Goal: Task Accomplishment & Management: Complete application form

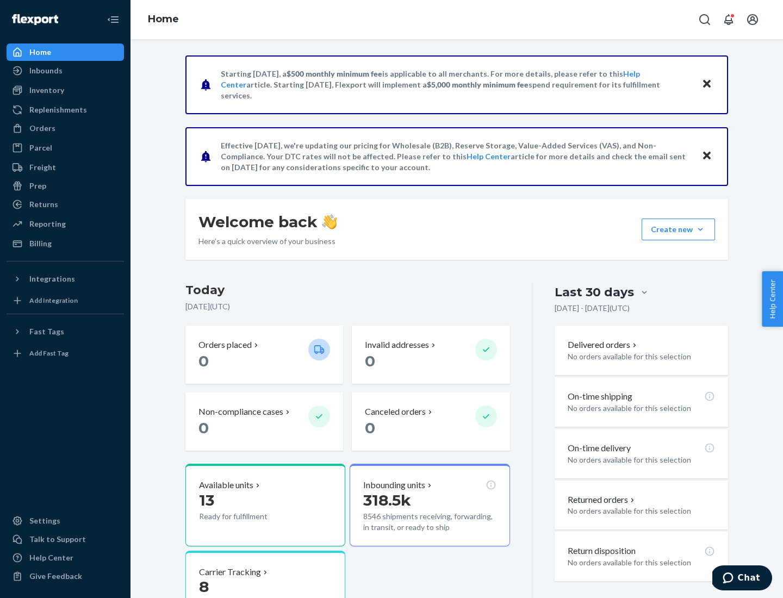
click at [700, 229] on button "Create new Create new inbound Create new order Create new product" at bounding box center [677, 229] width 73 height 22
click at [65, 71] on div "Inbounds" at bounding box center [65, 70] width 115 height 15
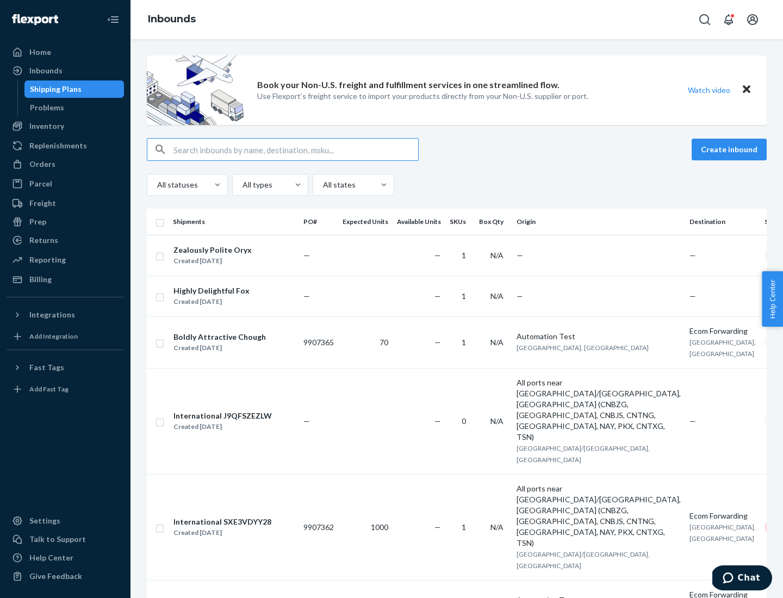
click at [730, 149] on button "Create inbound" at bounding box center [728, 150] width 75 height 22
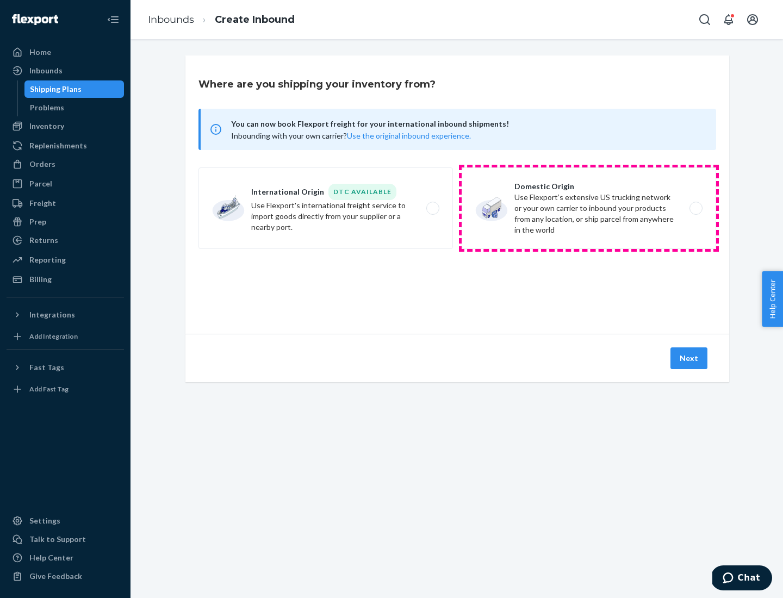
click at [589, 208] on label "Domestic Origin Use Flexport’s extensive US trucking network or your own carrie…" at bounding box center [588, 208] width 254 height 82
click at [695, 208] on input "Domestic Origin Use Flexport’s extensive US trucking network or your own carrie…" at bounding box center [698, 208] width 7 height 7
radio input "true"
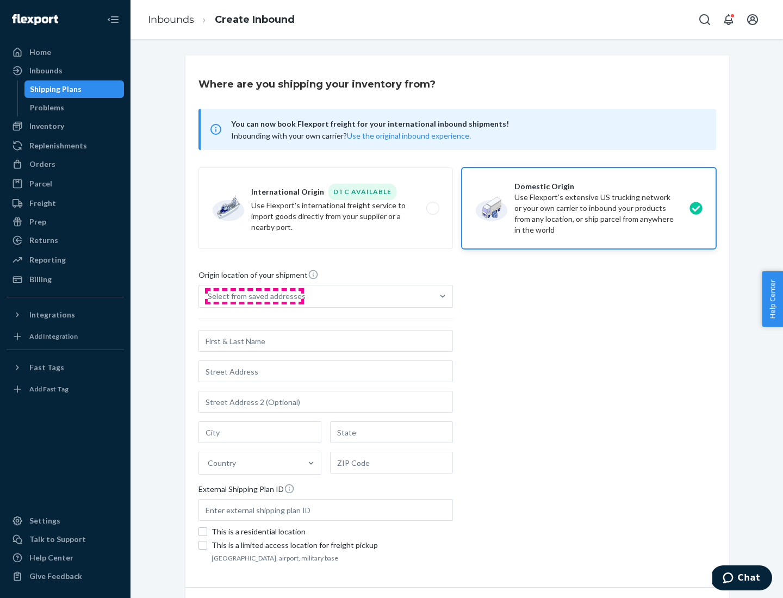
click at [254, 296] on div "Select from saved addresses" at bounding box center [257, 296] width 98 height 11
click at [209, 296] on input "Select from saved addresses" at bounding box center [208, 296] width 1 height 11
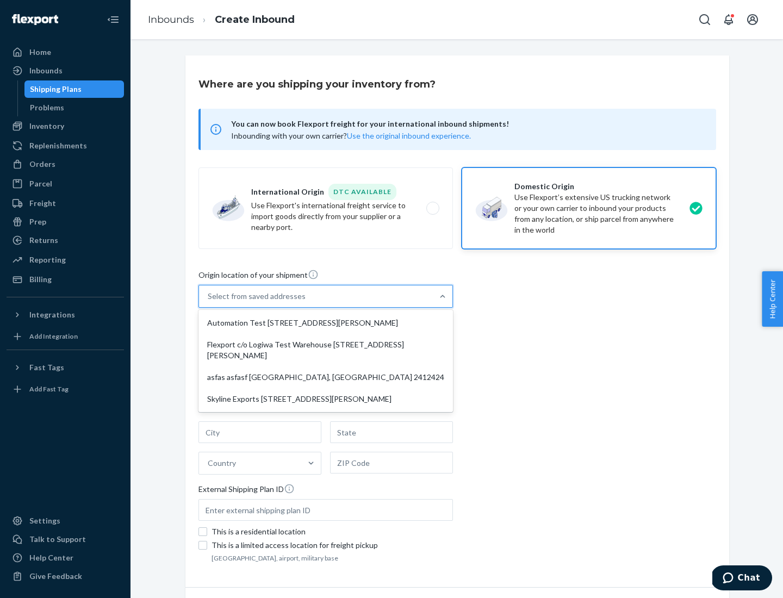
scroll to position [4, 0]
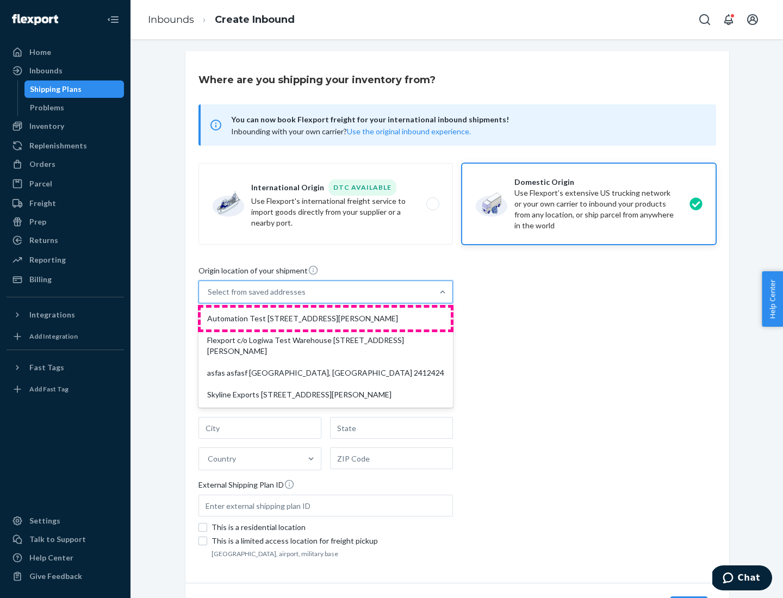
click at [326, 318] on div "Automation Test [STREET_ADDRESS][PERSON_NAME]" at bounding box center [326, 319] width 250 height 22
click at [209, 297] on input "option Automation Test [STREET_ADDRESS][PERSON_NAME] focused, 1 of 4. 4 results…" at bounding box center [208, 291] width 1 height 11
type input "Automation Test"
type input "[STREET_ADDRESS][PERSON_NAME]"
type input "9th Floor"
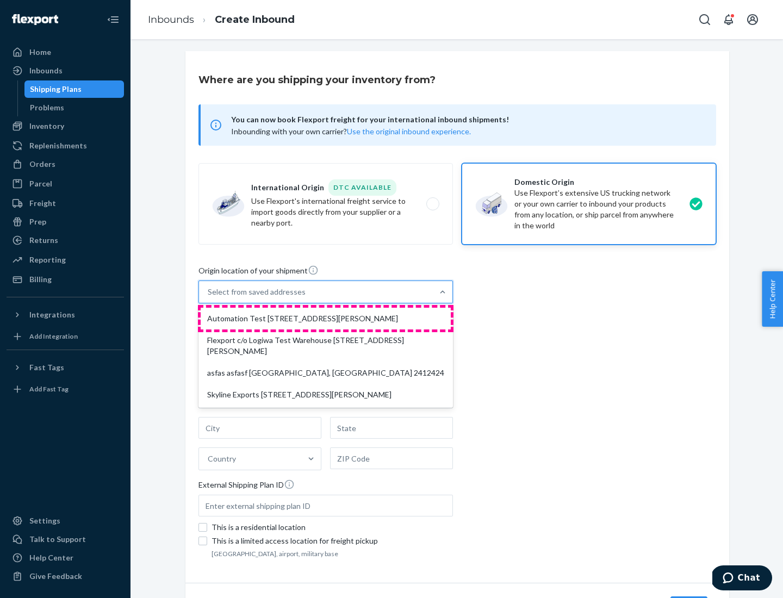
type input "[GEOGRAPHIC_DATA]"
type input "CA"
type input "94104"
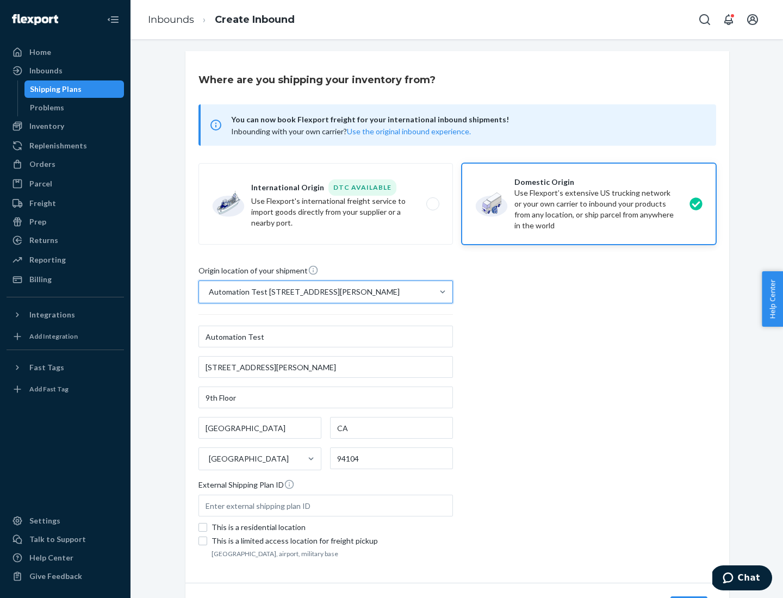
scroll to position [64, 0]
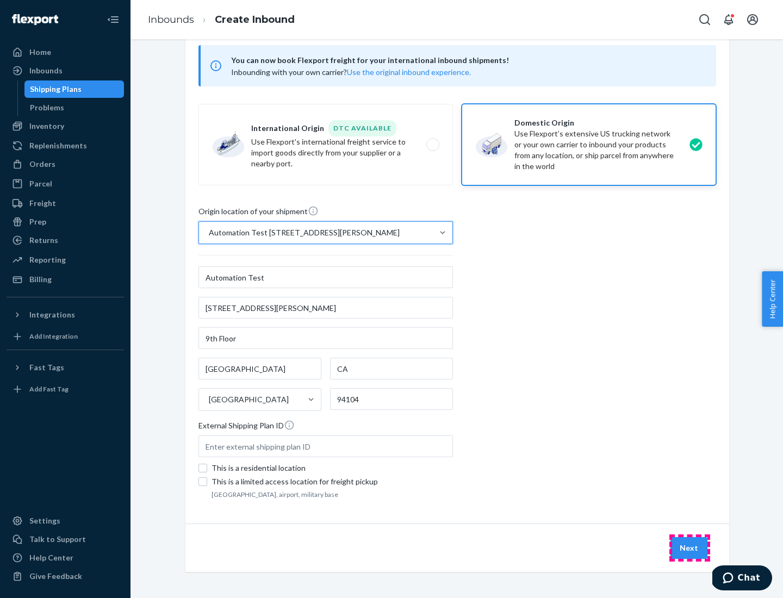
click at [689, 548] on button "Next" at bounding box center [688, 548] width 37 height 22
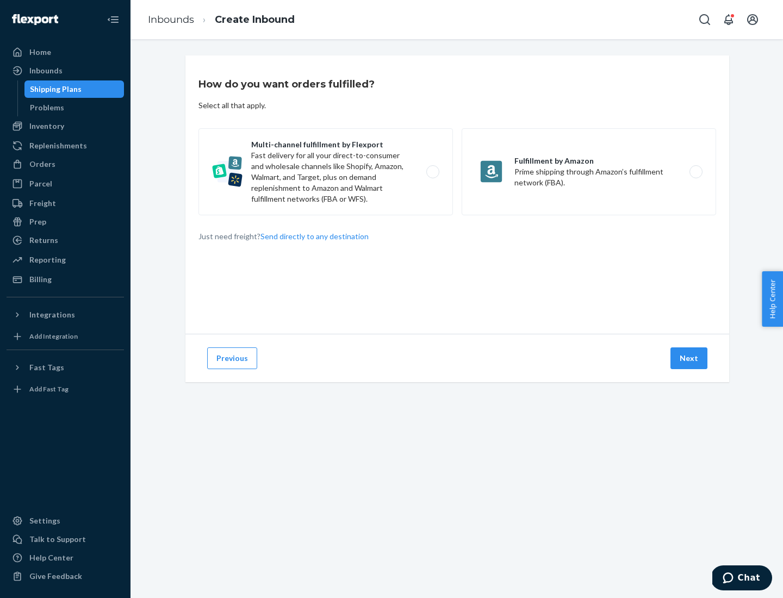
click at [326, 172] on label "Multi-channel fulfillment by Flexport Fast delivery for all your direct-to-cons…" at bounding box center [325, 171] width 254 height 87
click at [432, 172] on input "Multi-channel fulfillment by Flexport Fast delivery for all your direct-to-cons…" at bounding box center [435, 171] width 7 height 7
radio input "true"
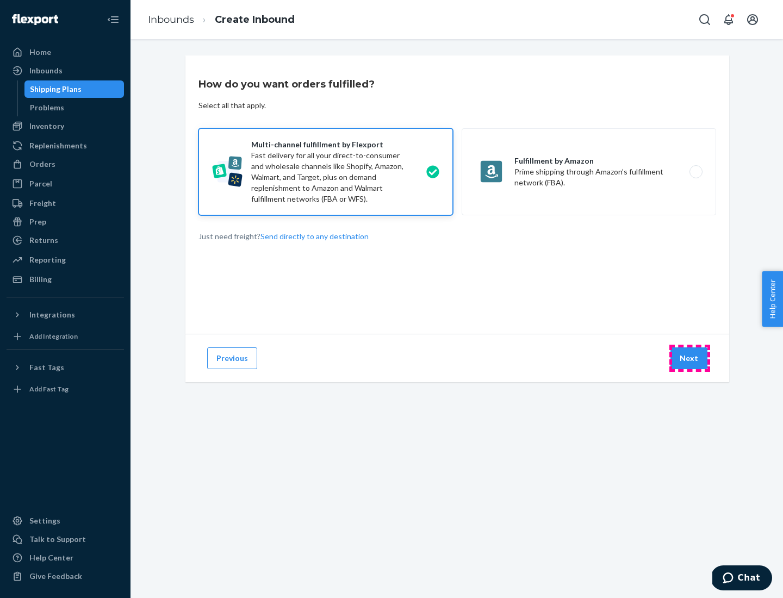
click at [689, 358] on button "Next" at bounding box center [688, 358] width 37 height 22
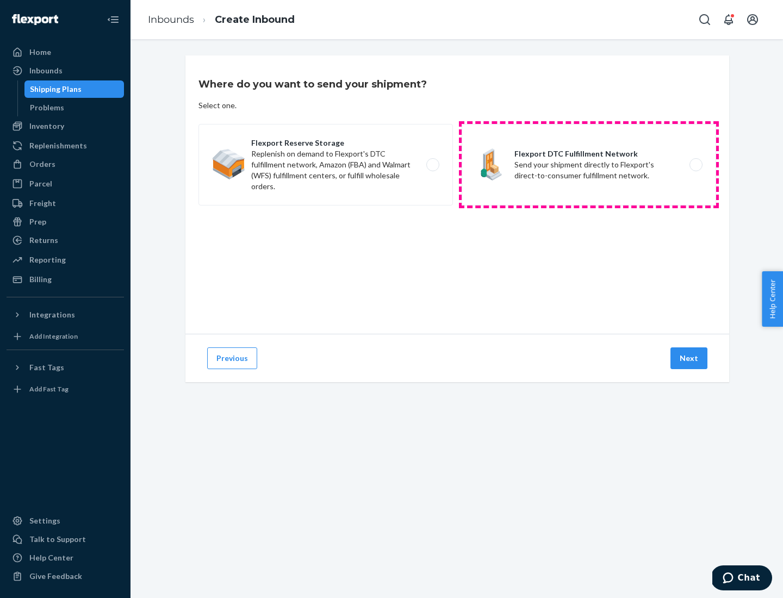
click at [589, 165] on label "Flexport DTC Fulfillment Network Send your shipment directly to Flexport's dire…" at bounding box center [588, 165] width 254 height 82
click at [695, 165] on input "Flexport DTC Fulfillment Network Send your shipment directly to Flexport's dire…" at bounding box center [698, 164] width 7 height 7
radio input "true"
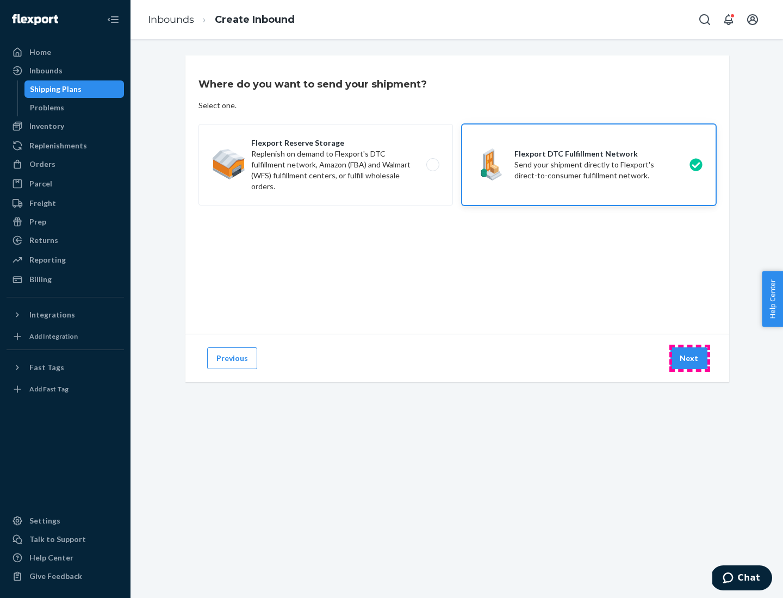
click at [689, 358] on button "Next" at bounding box center [688, 358] width 37 height 22
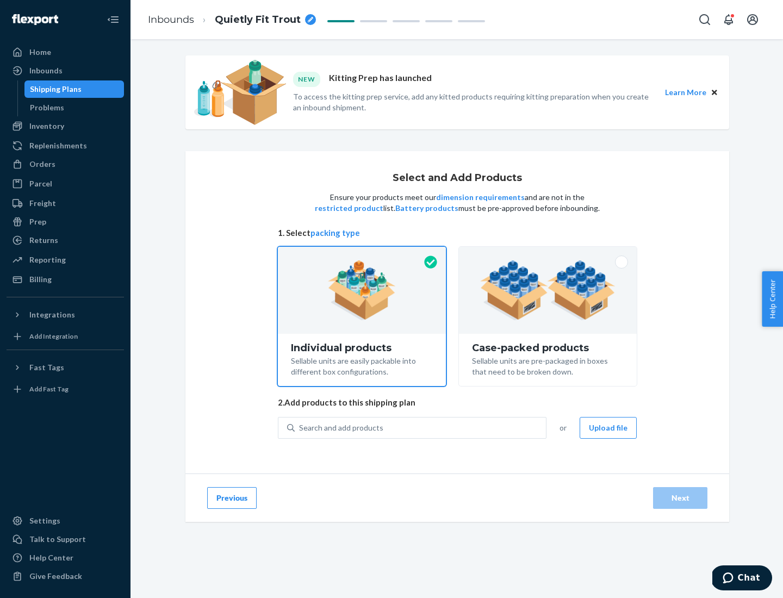
click at [548, 290] on img at bounding box center [547, 290] width 135 height 60
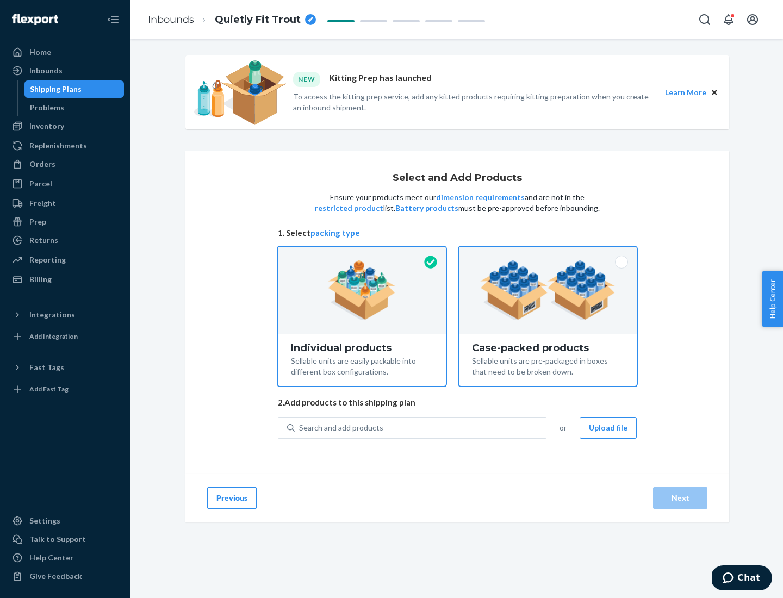
click at [548, 254] on input "Case-packed products Sellable units are pre-packaged in boxes that need to be b…" at bounding box center [547, 250] width 7 height 7
radio input "true"
radio input "false"
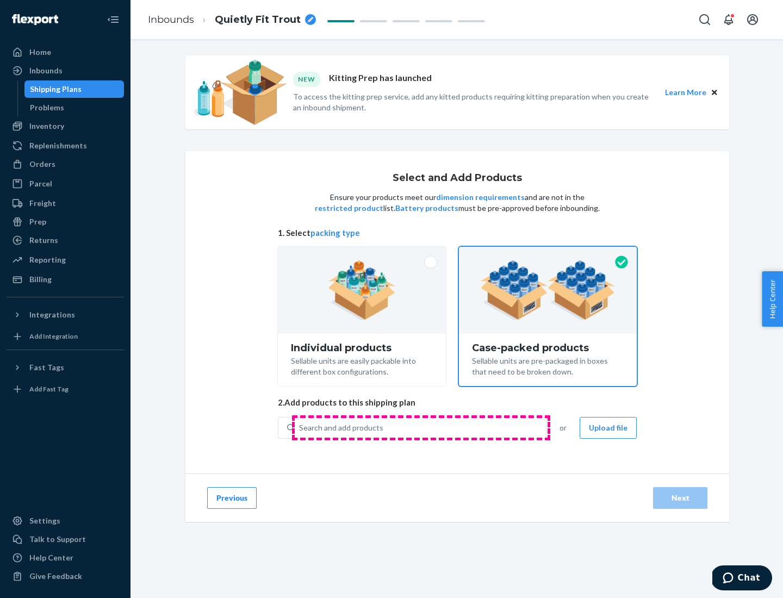
click at [421, 427] on div "Search and add products" at bounding box center [420, 428] width 251 height 20
click at [300, 427] on input "Search and add products" at bounding box center [299, 427] width 1 height 11
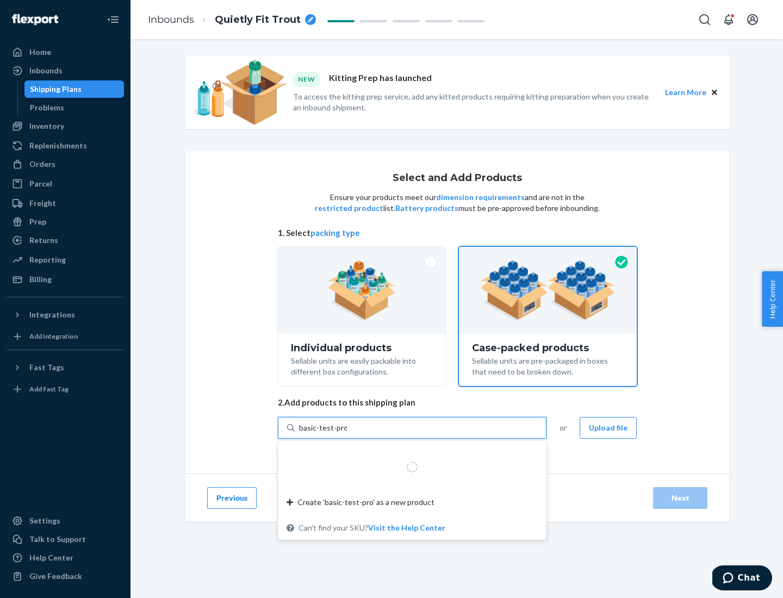
type input "basic-test-product-1"
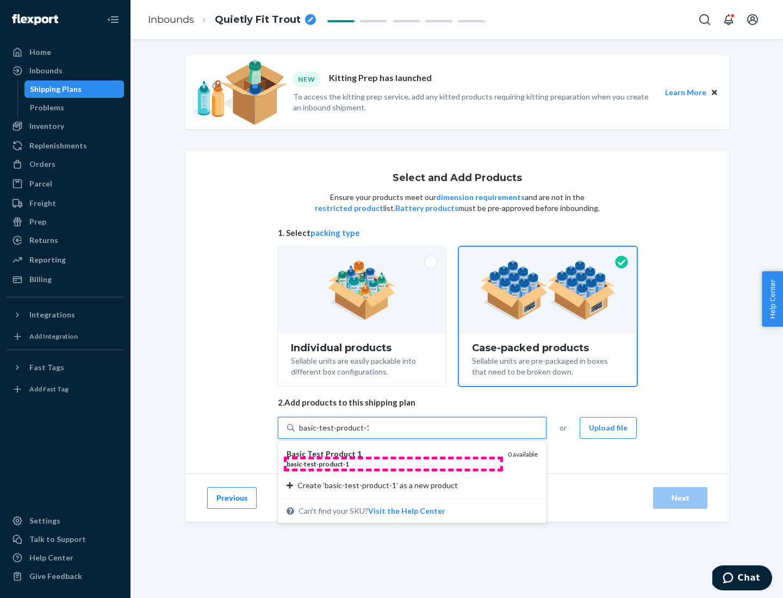
click at [393, 464] on div "basic - test - product - 1" at bounding box center [392, 463] width 212 height 9
click at [368, 433] on input "basic-test-product-1" at bounding box center [334, 427] width 70 height 11
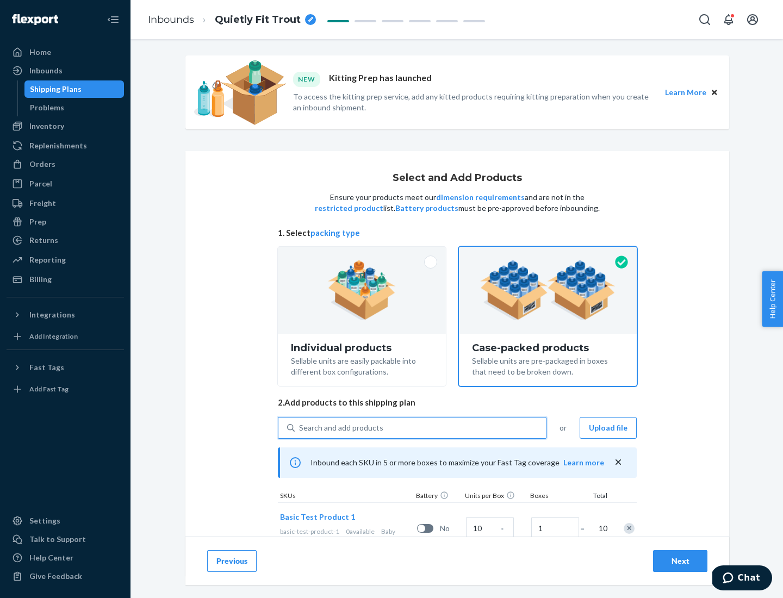
scroll to position [39, 0]
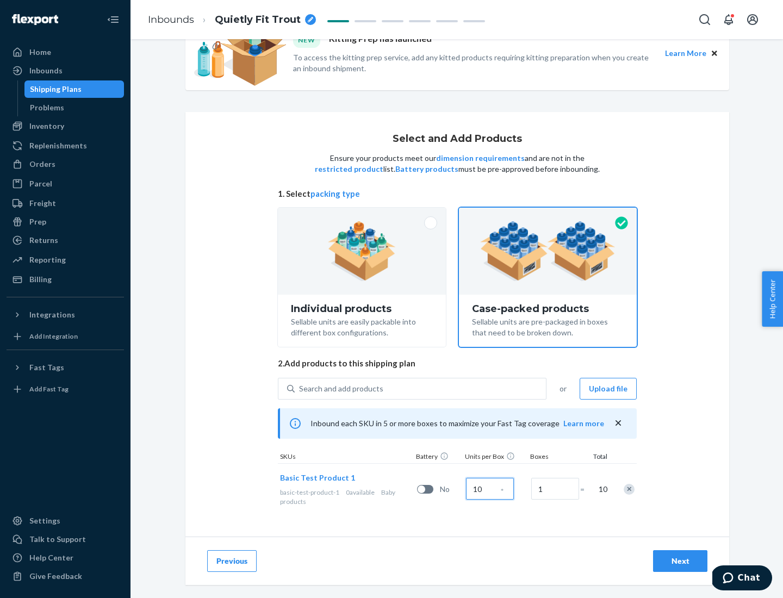
type input "10"
type input "7"
click at [680, 561] on div "Next" at bounding box center [680, 560] width 36 height 11
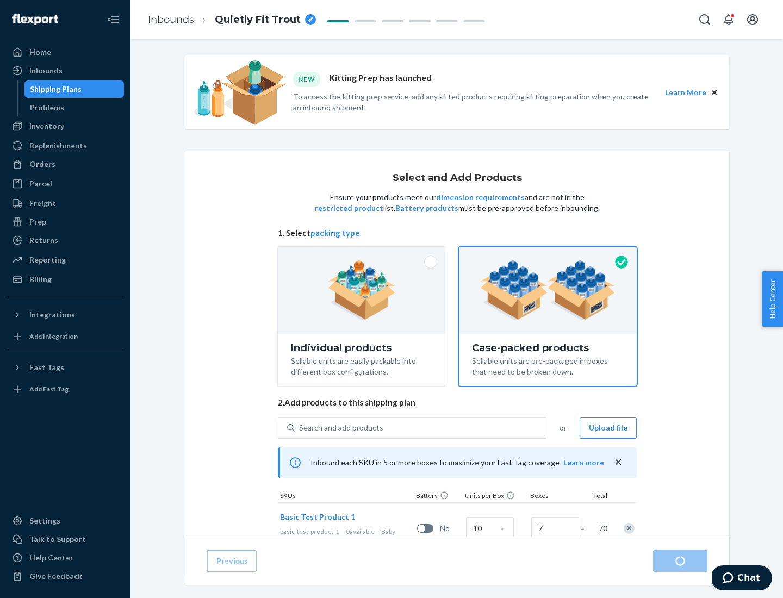
radio input "true"
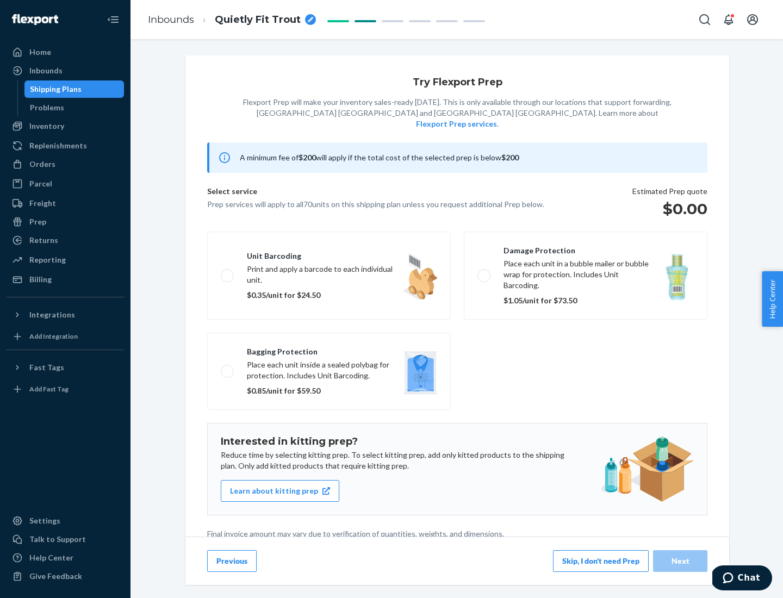
scroll to position [3, 0]
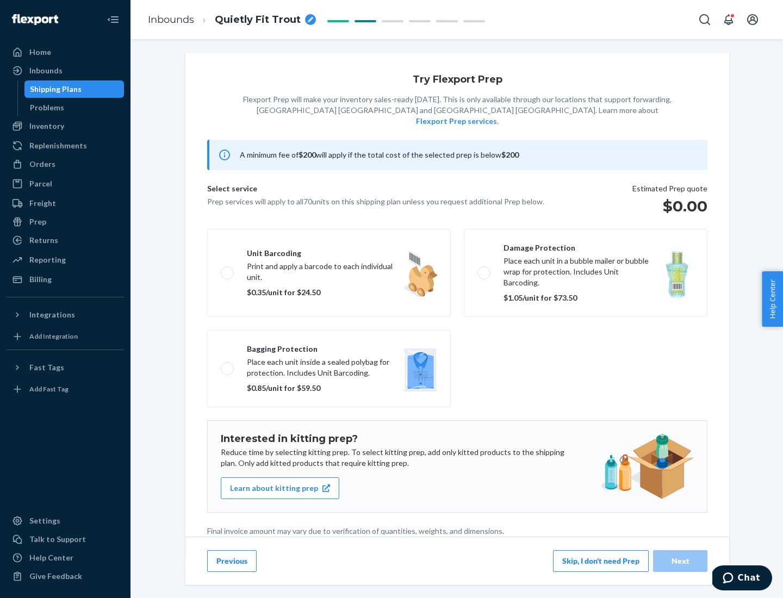
click at [329, 346] on label "Bagging protection Place each unit inside a sealed polybag for protection. Incl…" at bounding box center [328, 368] width 243 height 77
click at [228, 365] on input "Bagging protection Place each unit inside a sealed polybag for protection. Incl…" at bounding box center [224, 368] width 7 height 7
checkbox input "true"
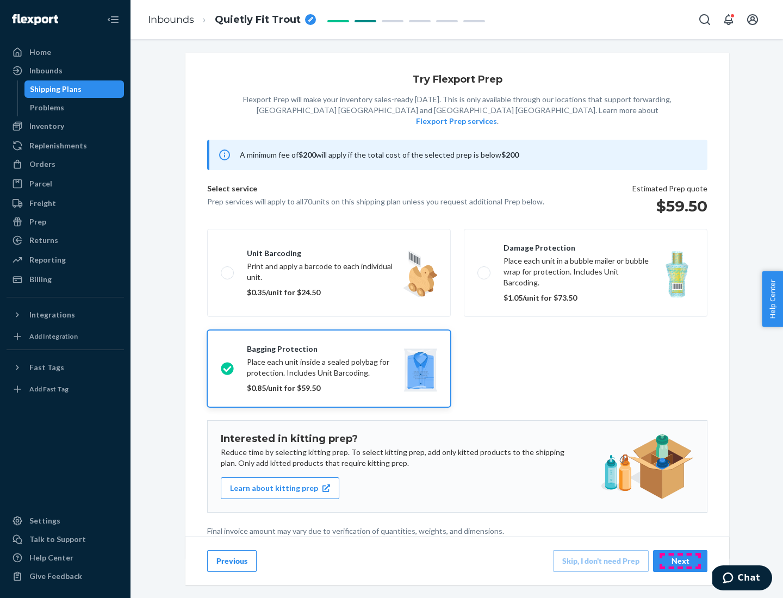
click at [680, 560] on div "Next" at bounding box center [680, 560] width 36 height 11
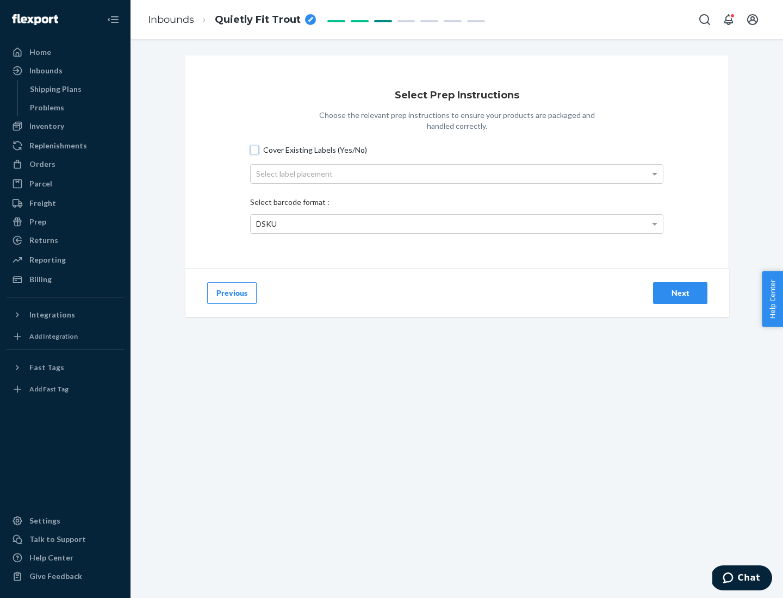
click at [254, 149] on input "Cover Existing Labels (Yes/No)" at bounding box center [254, 150] width 9 height 9
checkbox input "true"
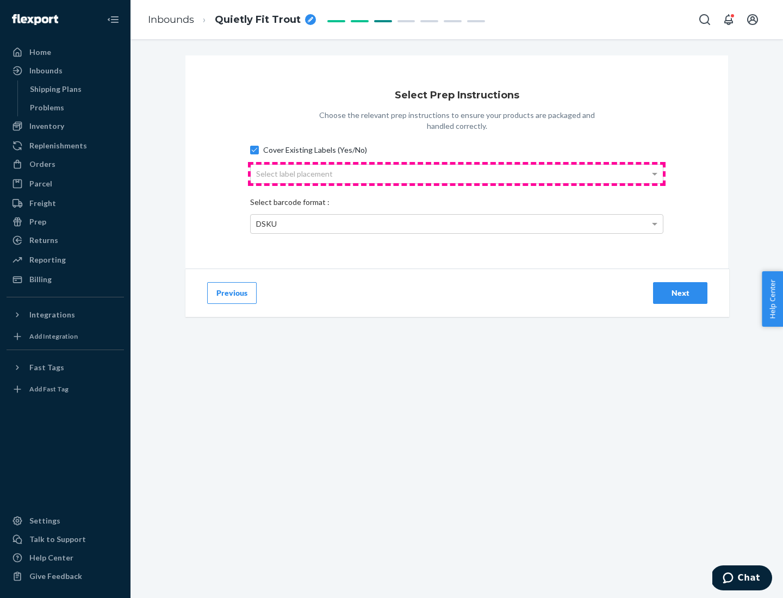
click at [456, 173] on div "Select label placement" at bounding box center [457, 174] width 412 height 18
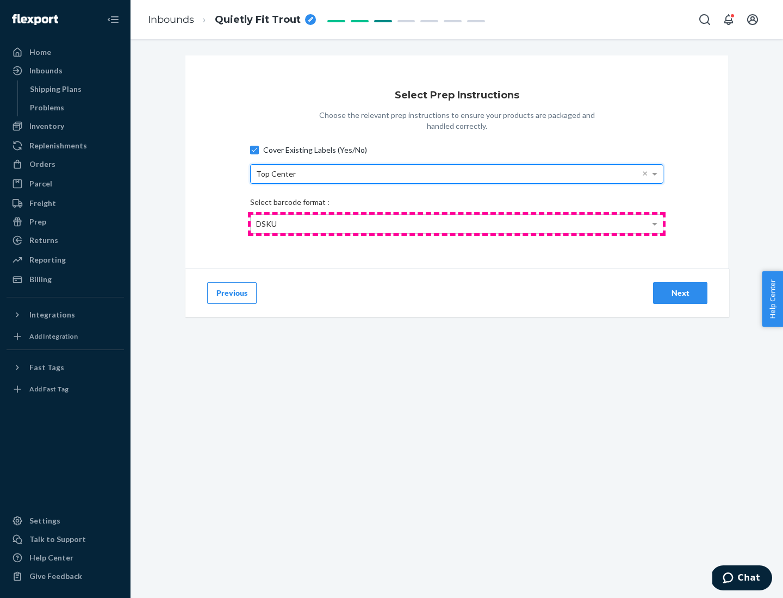
click at [456, 223] on div "DSKU" at bounding box center [457, 224] width 412 height 18
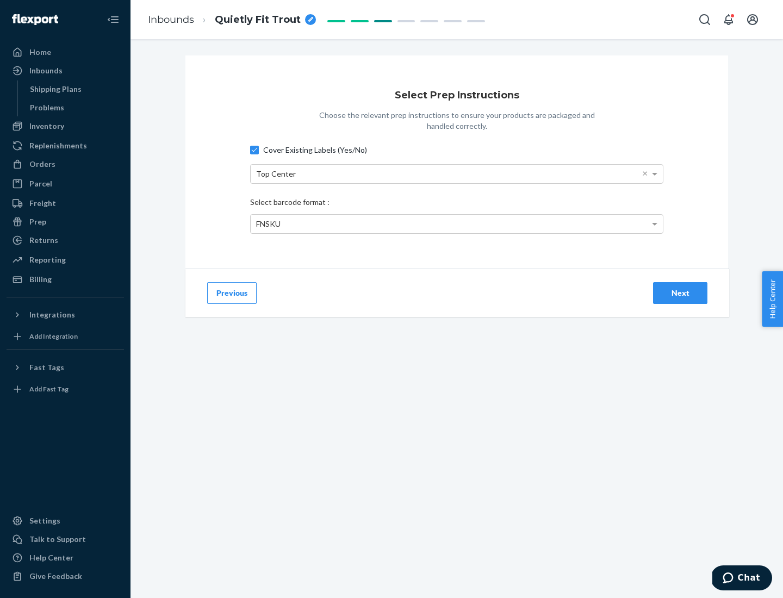
click at [680, 292] on div "Next" at bounding box center [680, 292] width 36 height 11
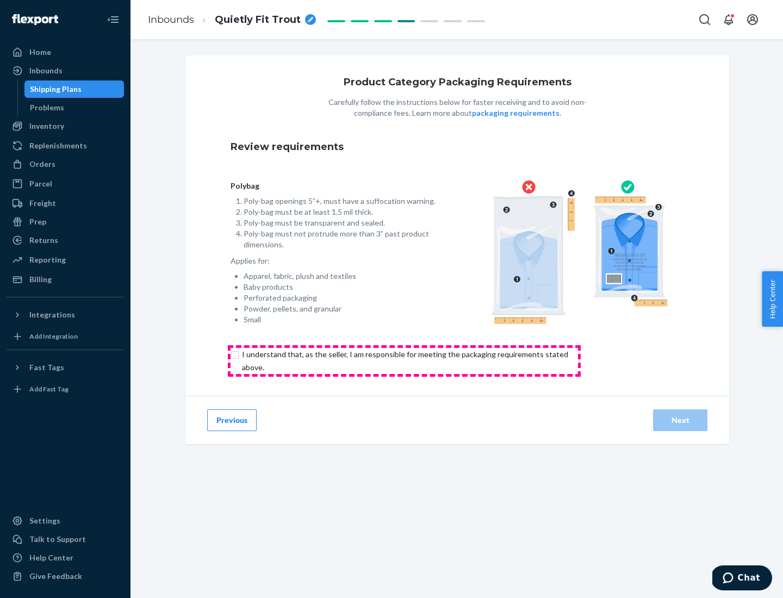
click at [404, 360] on input "checkbox" at bounding box center [410, 361] width 361 height 26
checkbox input "true"
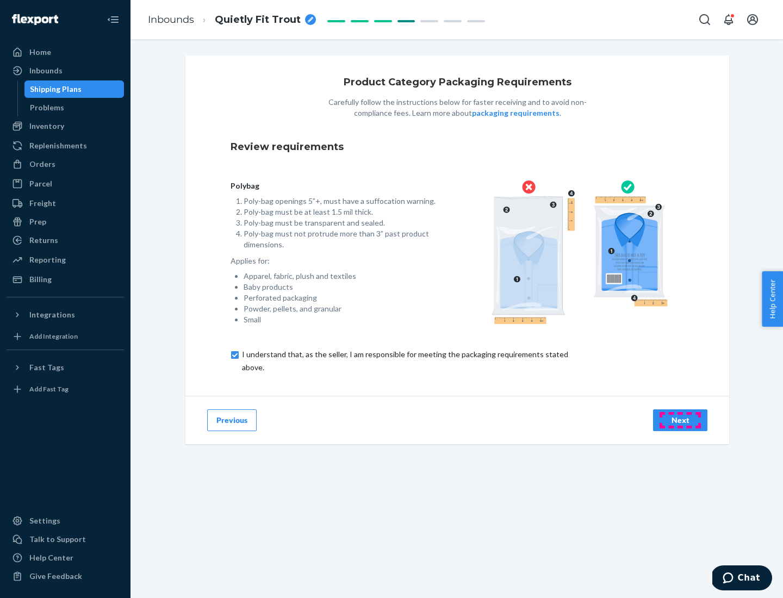
click at [680, 420] on div "Next" at bounding box center [680, 420] width 36 height 11
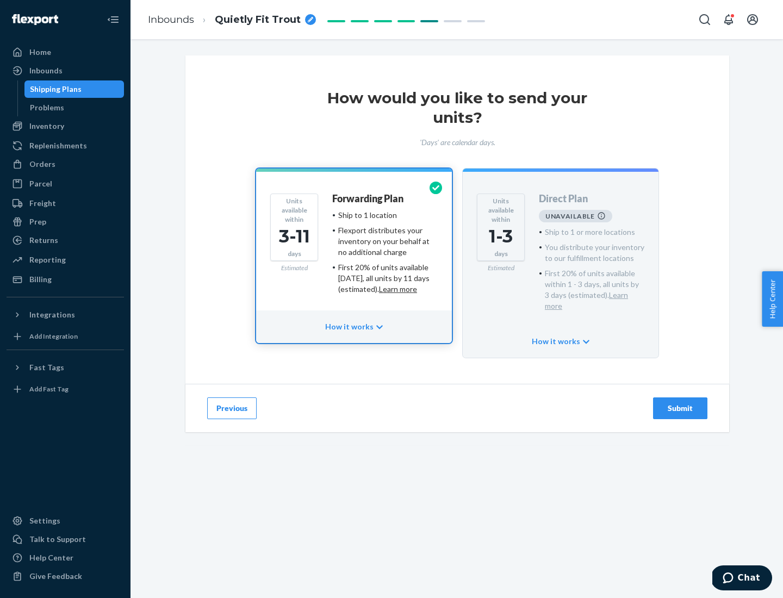
click at [368, 198] on h4 "Forwarding Plan" at bounding box center [367, 198] width 71 height 11
click at [680, 403] on div "Submit" at bounding box center [680, 408] width 36 height 11
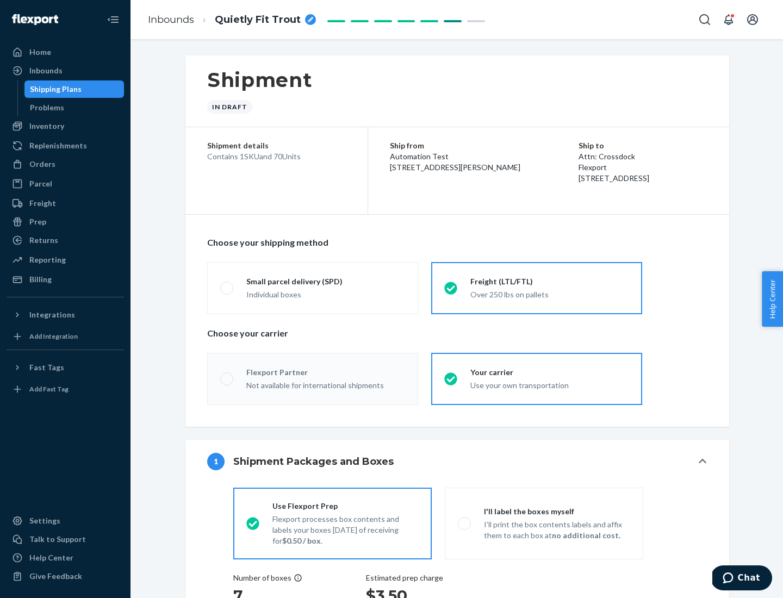
radio input "true"
radio input "false"
radio input "true"
radio input "false"
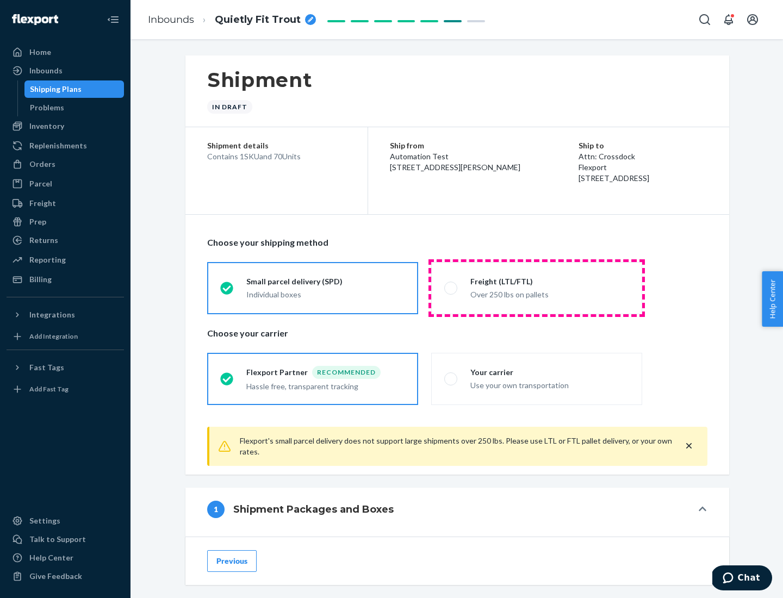
click at [536, 287] on div "Over 250 lbs on pallets" at bounding box center [549, 293] width 159 height 13
click at [451, 287] on input "Freight (LTL/FTL) Over 250 lbs on pallets" at bounding box center [447, 287] width 7 height 7
radio input "true"
radio input "false"
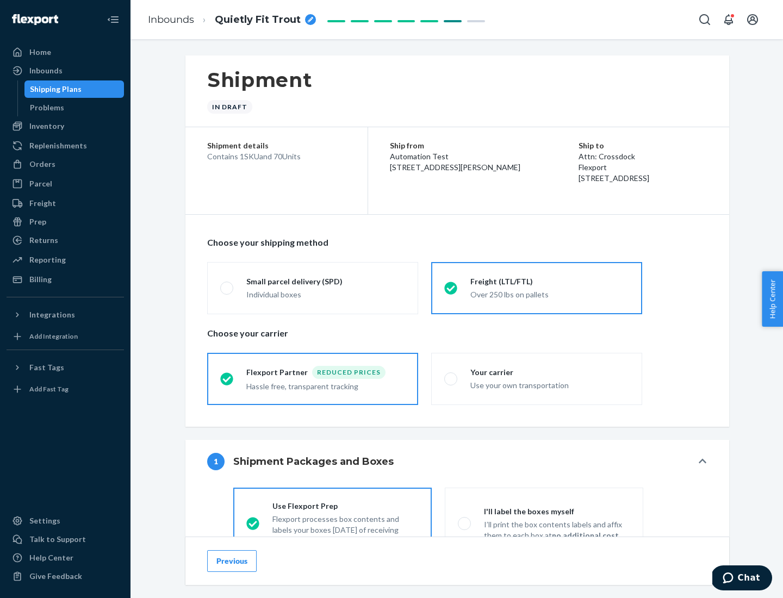
scroll to position [60, 0]
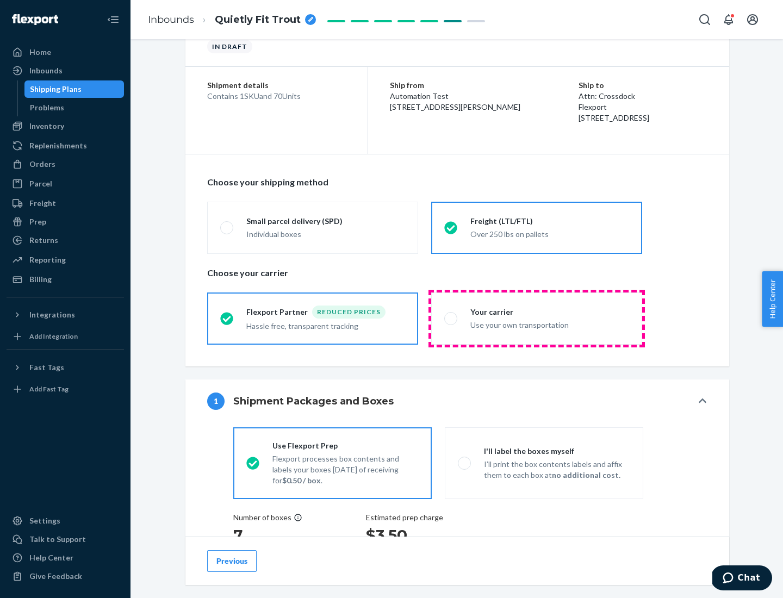
click at [536, 318] on div "Use your own transportation" at bounding box center [549, 323] width 159 height 13
click at [451, 318] on input "Your carrier Use your own transportation" at bounding box center [447, 318] width 7 height 7
radio input "true"
radio input "false"
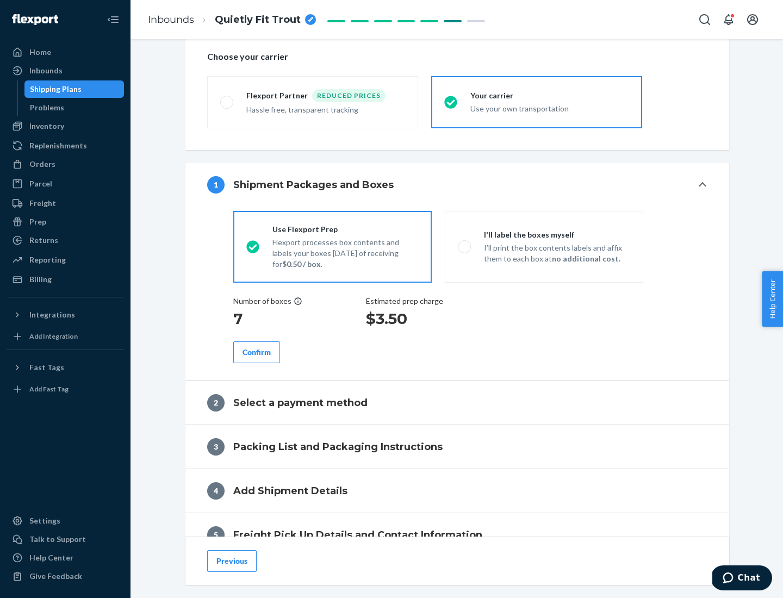
scroll to position [205, 0]
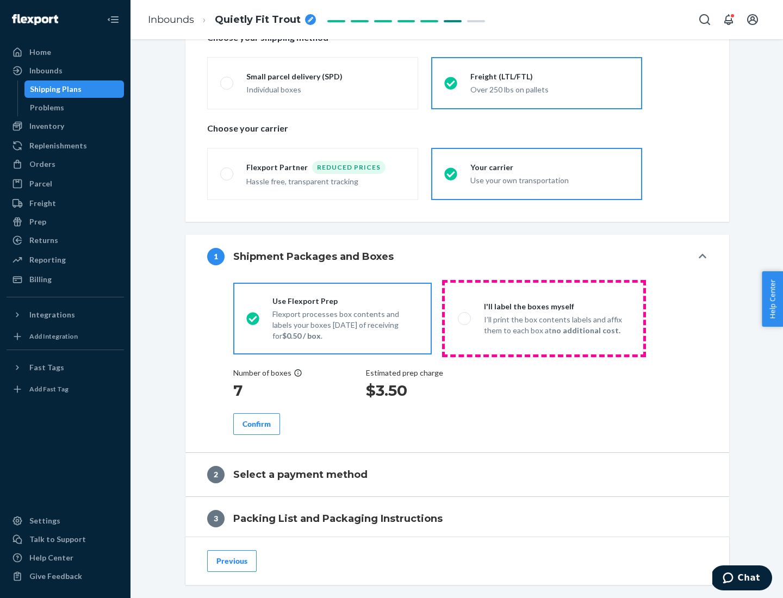
click at [543, 318] on p "I’ll print the box contents labels and affix them to each box at no additional …" at bounding box center [557, 325] width 146 height 22
click at [465, 318] on input "I'll label the boxes myself I’ll print the box contents labels and affix them t…" at bounding box center [461, 318] width 7 height 7
radio input "true"
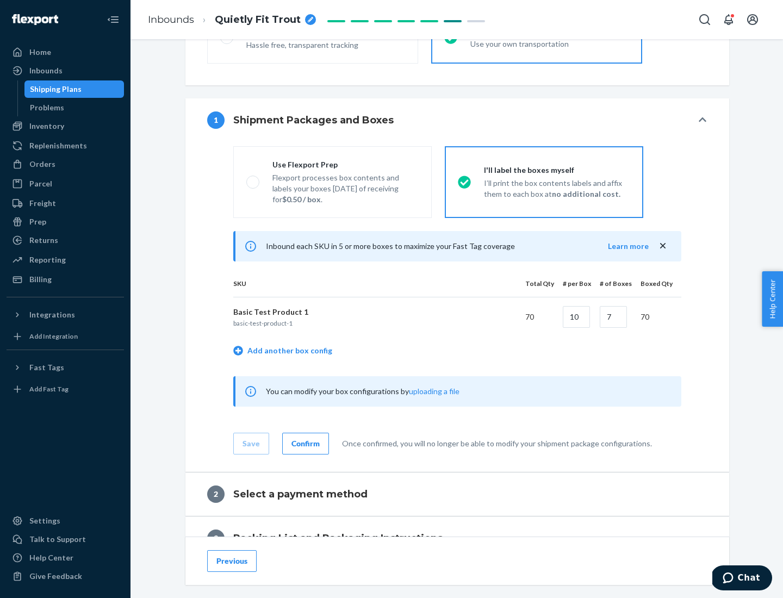
scroll to position [187, 0]
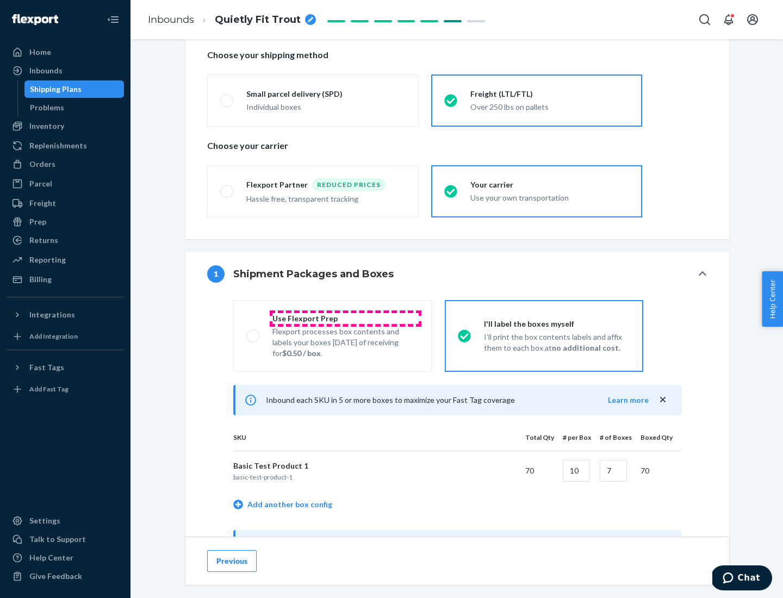
click at [345, 318] on div "Use Flexport Prep" at bounding box center [345, 318] width 146 height 11
click at [253, 332] on input "Use Flexport Prep Flexport processes box contents and labels your boxes [DATE] …" at bounding box center [249, 335] width 7 height 7
radio input "true"
radio input "false"
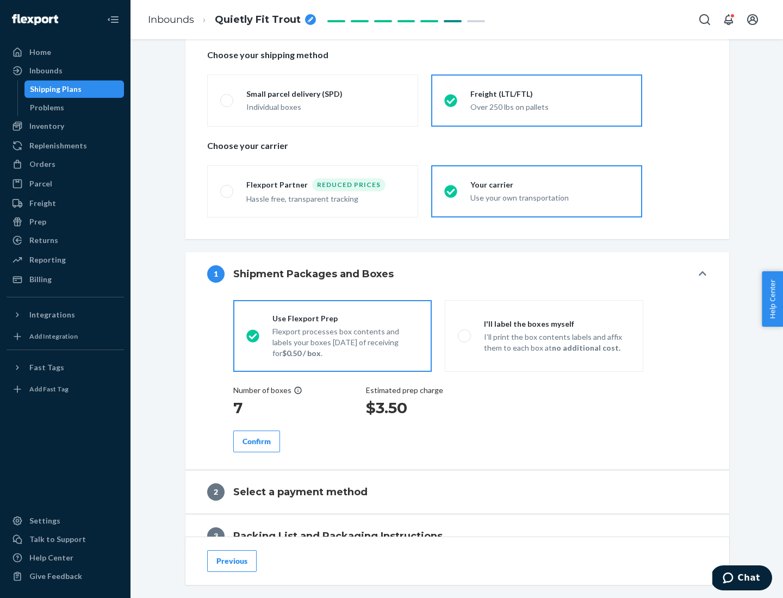
scroll to position [310, 0]
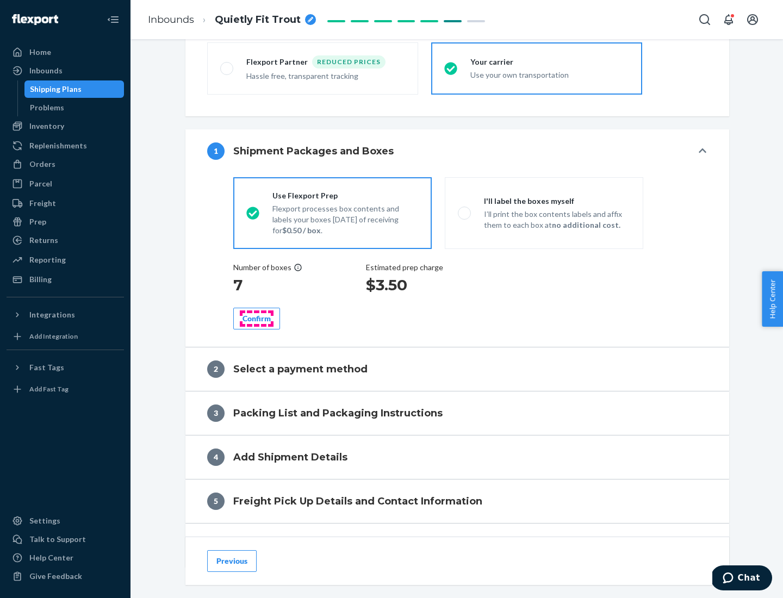
click at [256, 318] on div "Confirm" at bounding box center [256, 318] width 28 height 11
radio input "false"
